Goal: Navigation & Orientation: Go to known website

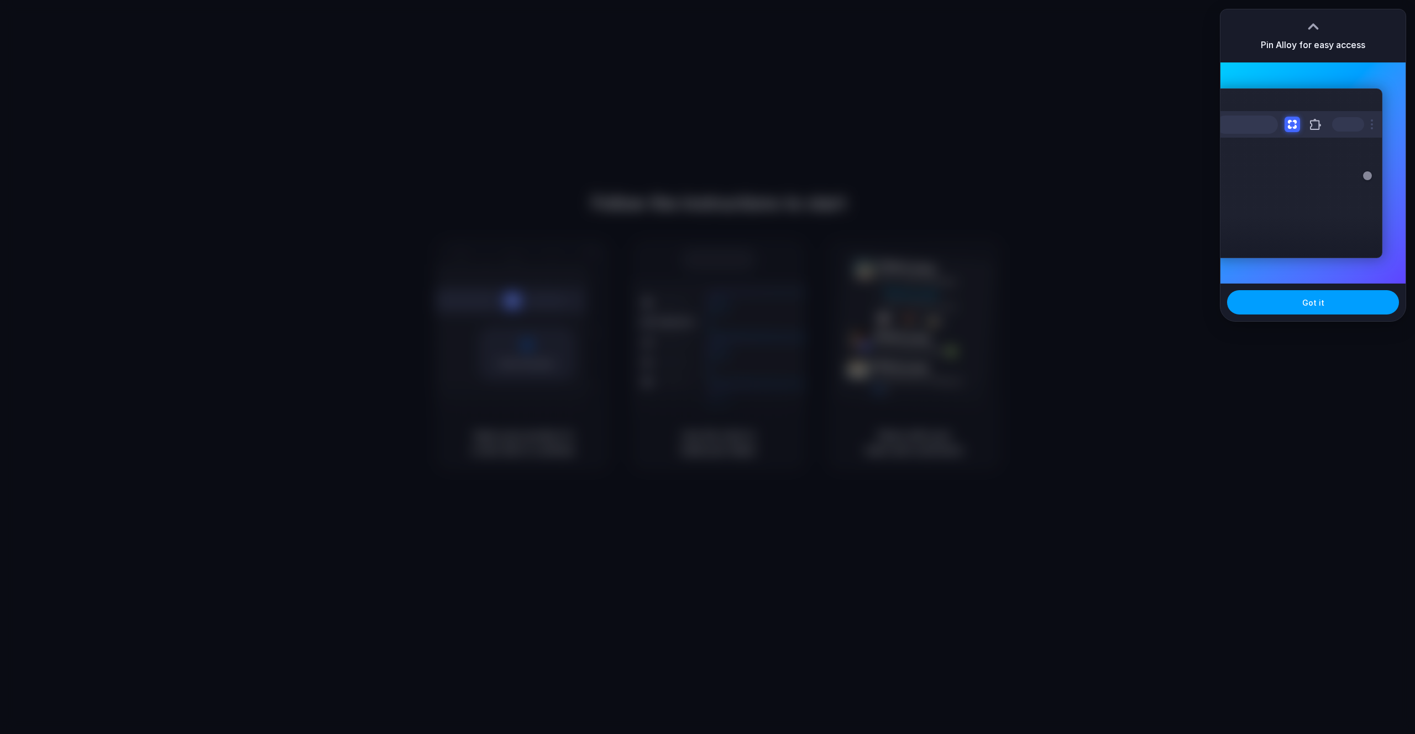
click at [1327, 308] on button "Got it" at bounding box center [1313, 302] width 172 height 24
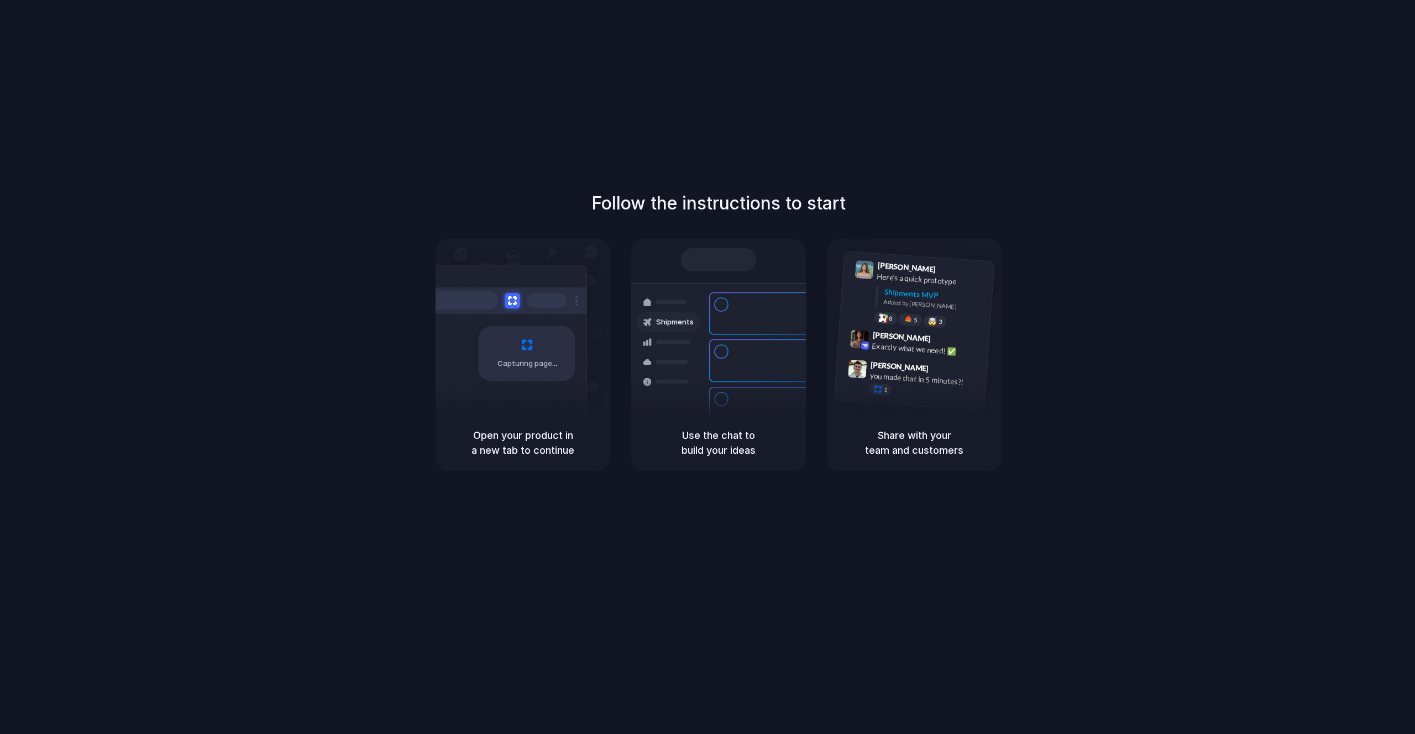
click at [708, 367] on div at bounding box center [708, 367] width 0 height 0
